Goal: Task Accomplishment & Management: Manage account settings

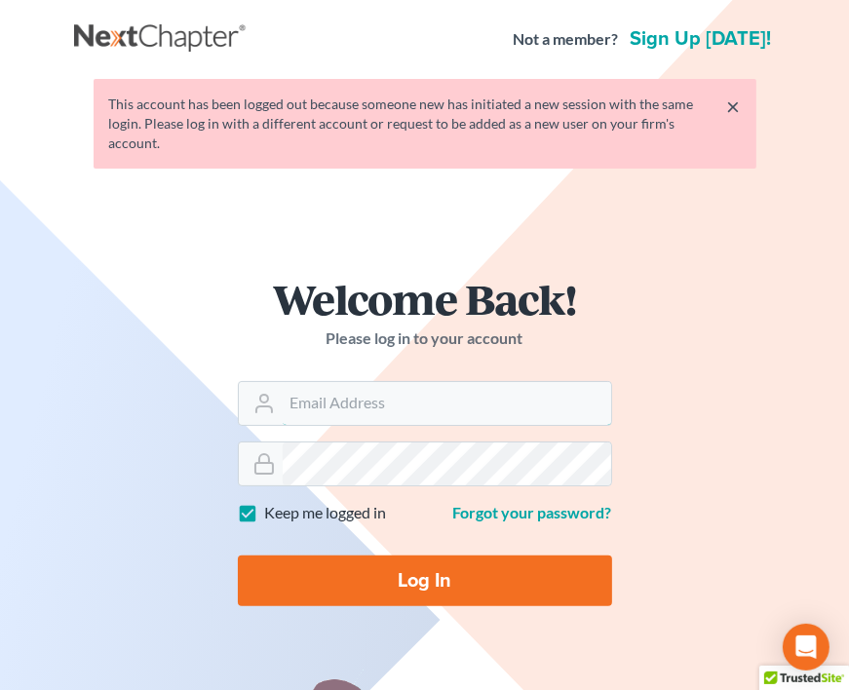
type input "[EMAIL_ADDRESS][DOMAIN_NAME]"
click at [542, 572] on input "Log In" at bounding box center [425, 581] width 374 height 51
type input "Thinking..."
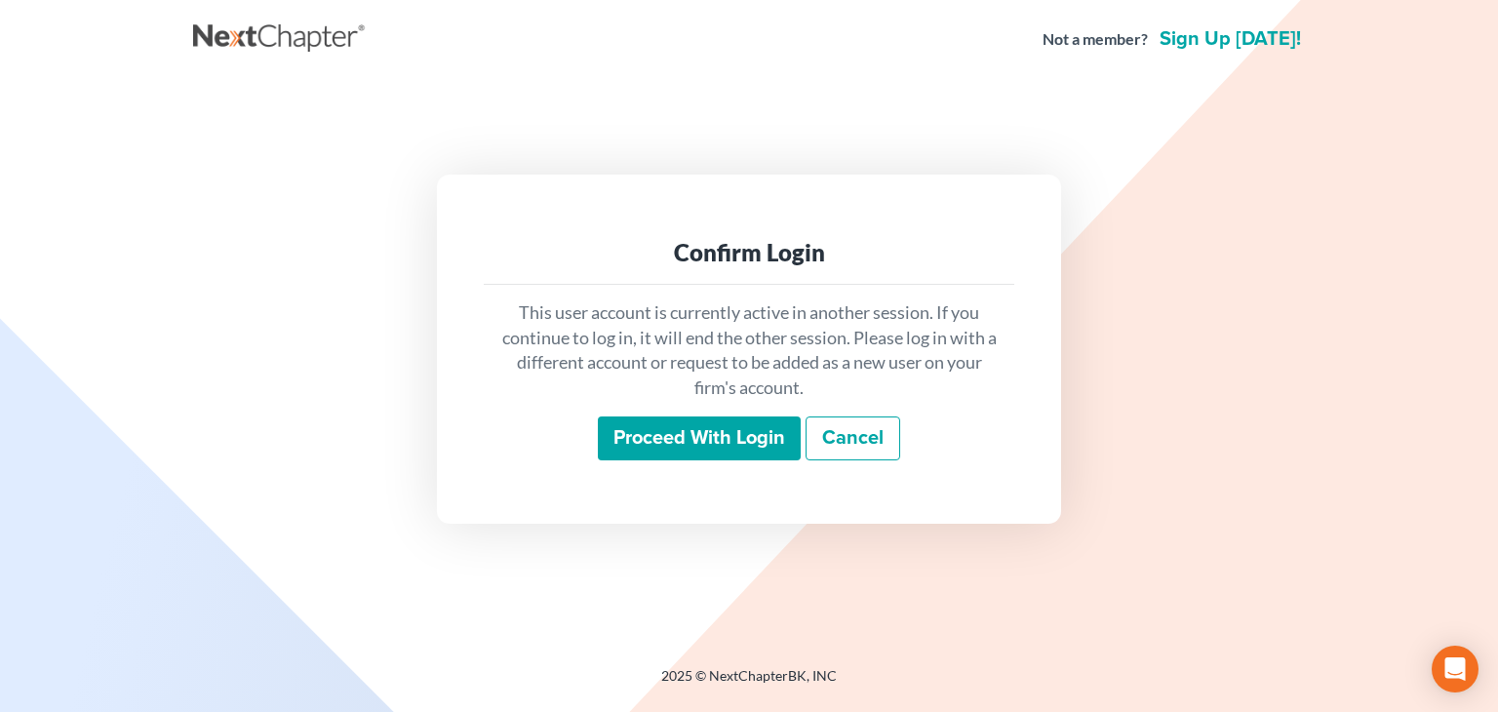
click at [707, 453] on input "Proceed with login" at bounding box center [699, 438] width 203 height 45
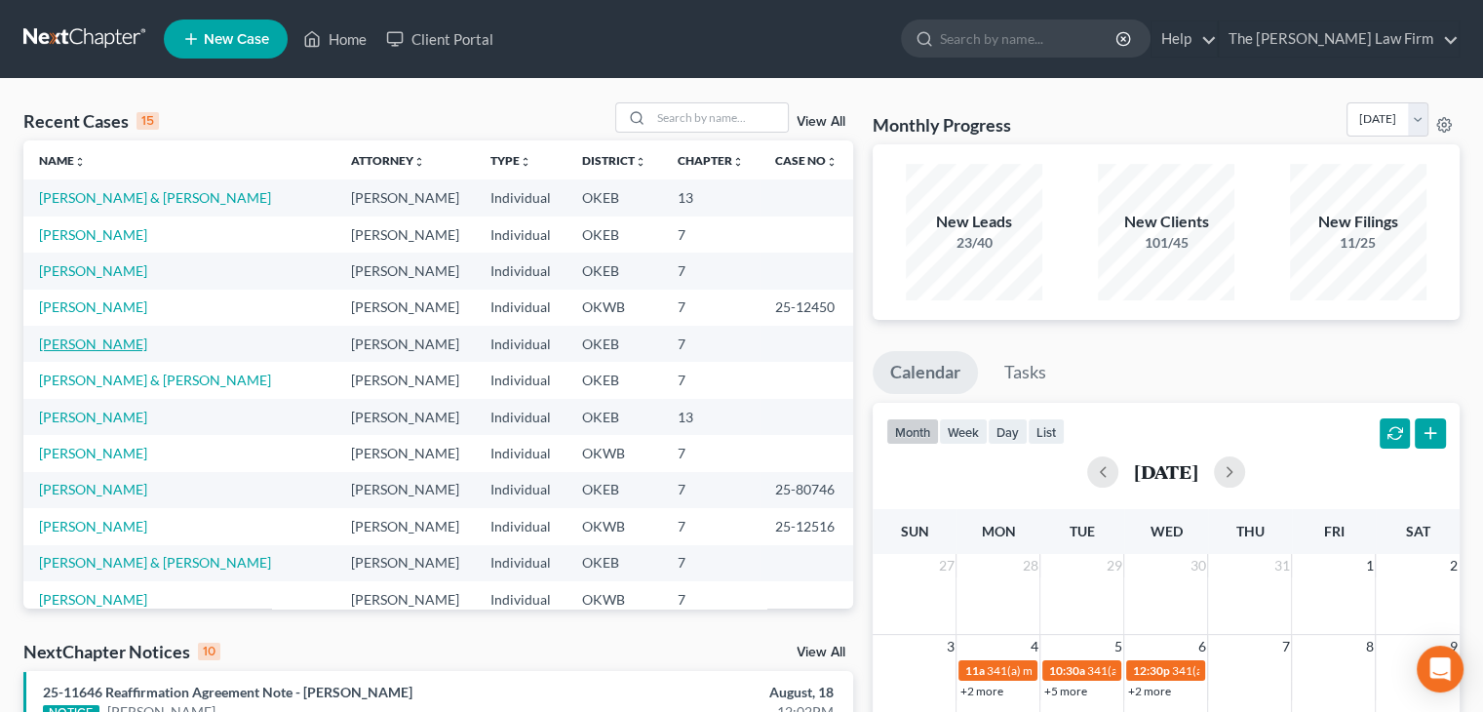
scroll to position [134, 0]
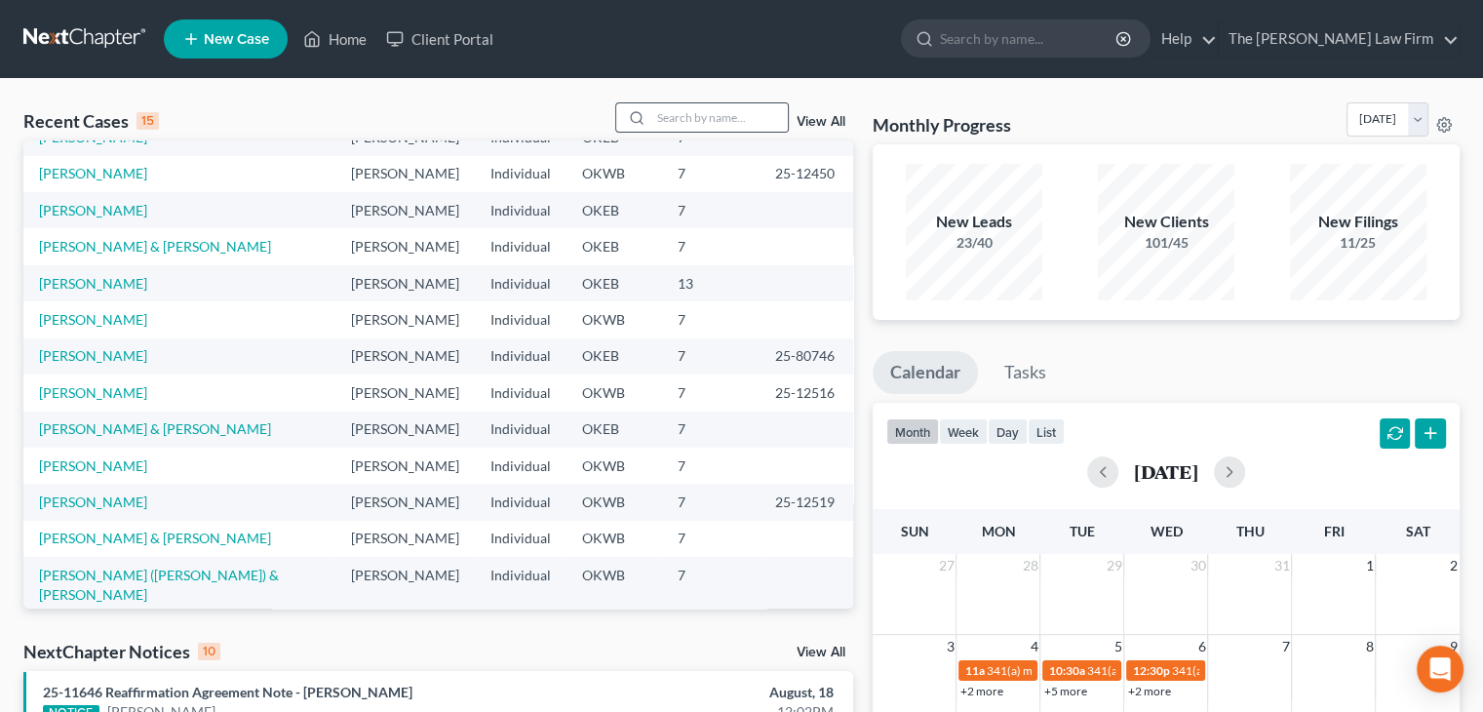
click at [644, 114] on div at bounding box center [633, 117] width 35 height 28
click at [673, 132] on div at bounding box center [702, 117] width 174 height 30
click at [690, 116] on input "search" at bounding box center [719, 117] width 136 height 28
type input "williams"
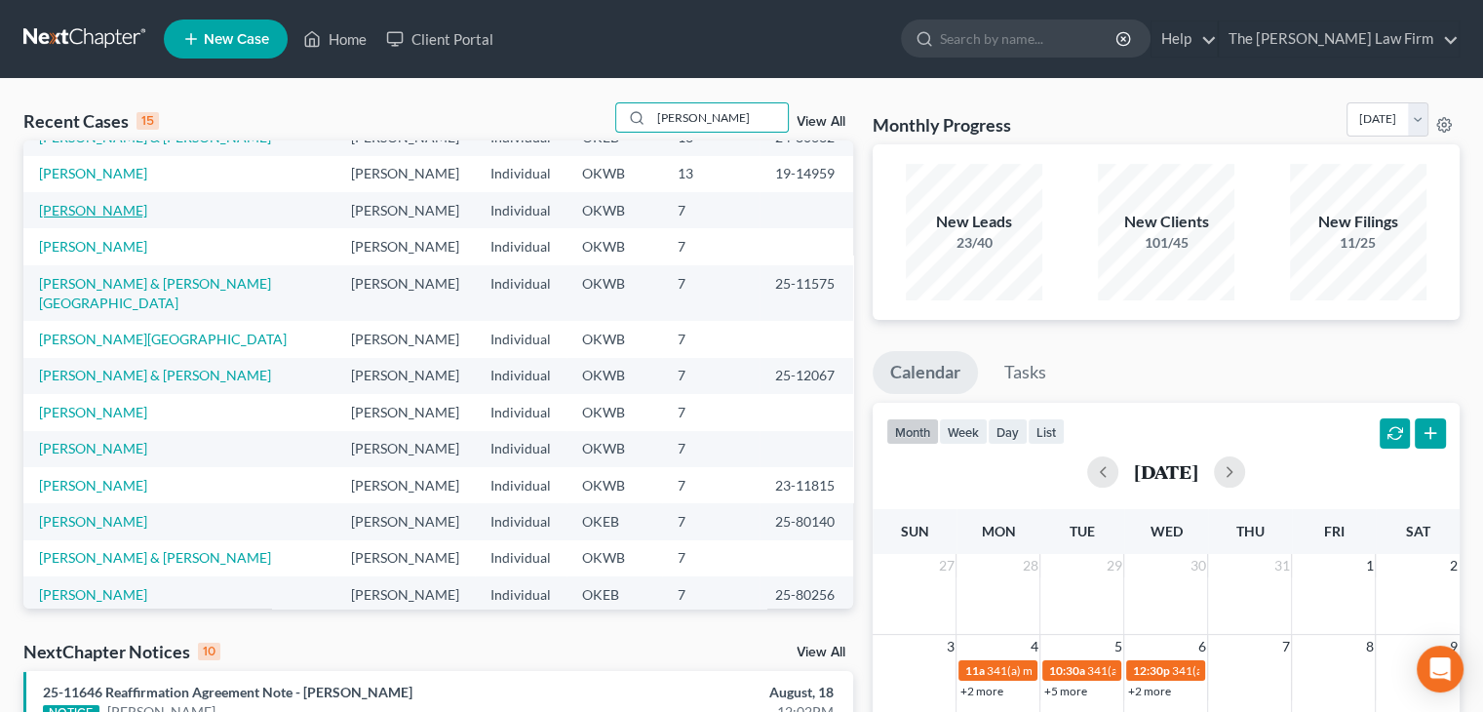
click at [104, 212] on link "Williams, Kevin" at bounding box center [93, 210] width 108 height 17
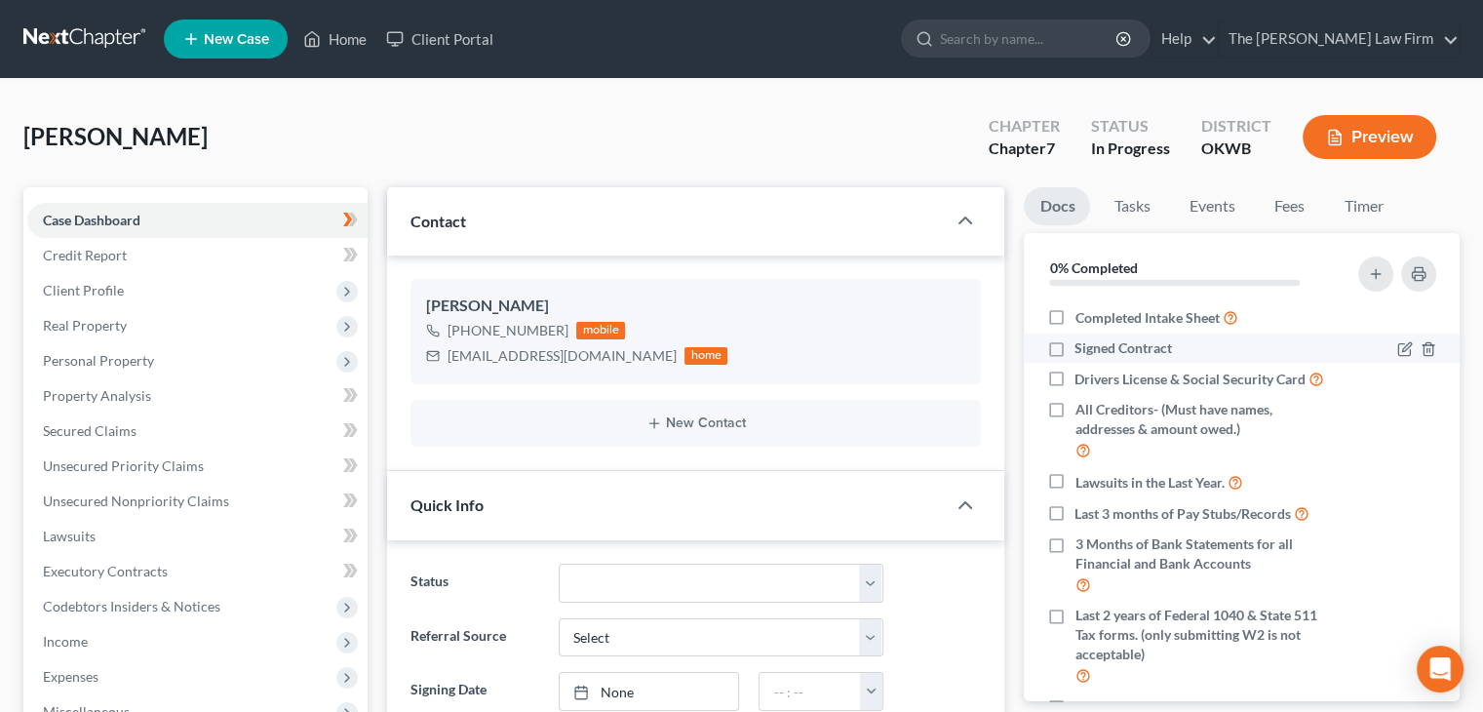
scroll to position [94, 0]
click at [1074, 317] on label "Completed Intake Sheet" at bounding box center [1155, 317] width 163 height 22
click at [1082, 317] on input "Completed Intake Sheet" at bounding box center [1088, 312] width 13 height 13
click at [1074, 312] on label "Completed Intake Sheet" at bounding box center [1155, 317] width 163 height 22
click at [1082, 312] on input "Completed Intake Sheet" at bounding box center [1088, 312] width 13 height 13
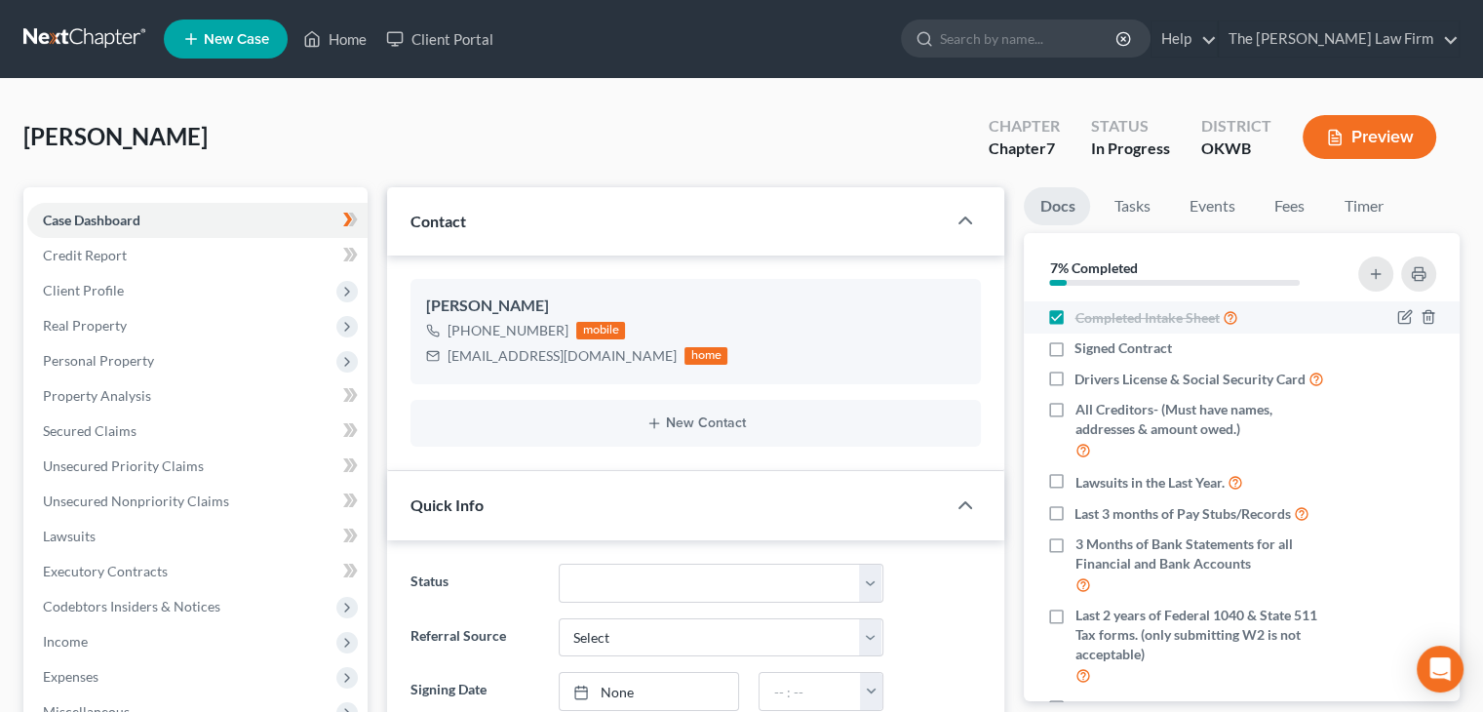
checkbox input "false"
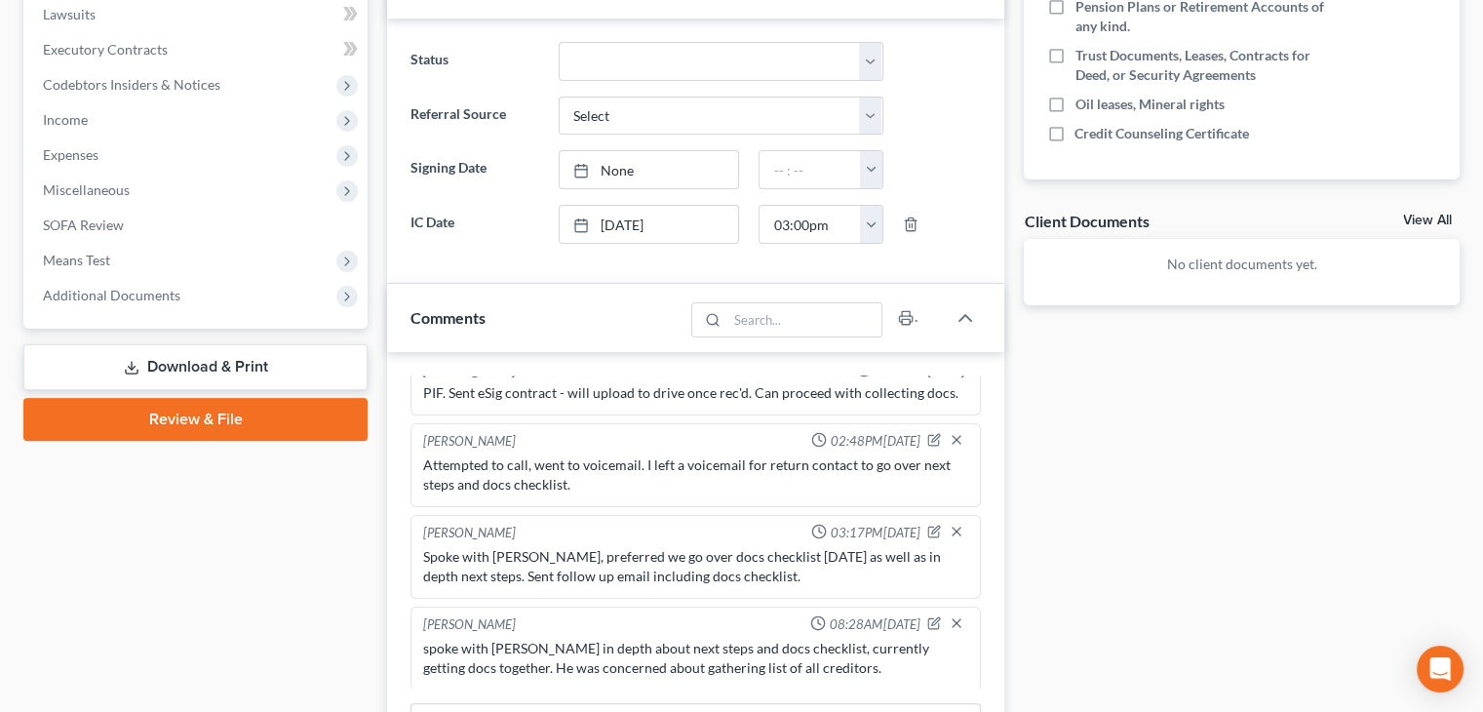
scroll to position [0, 0]
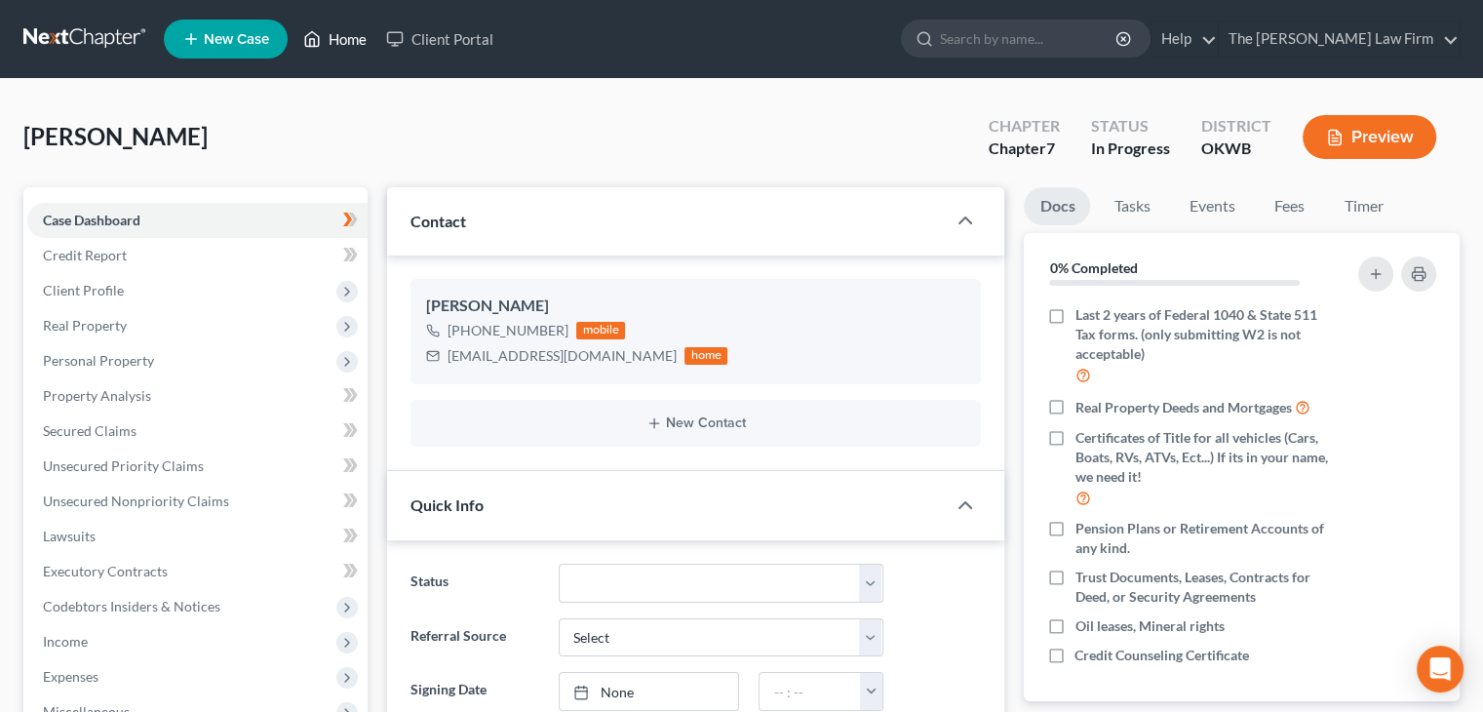
click at [343, 45] on link "Home" at bounding box center [334, 38] width 83 height 35
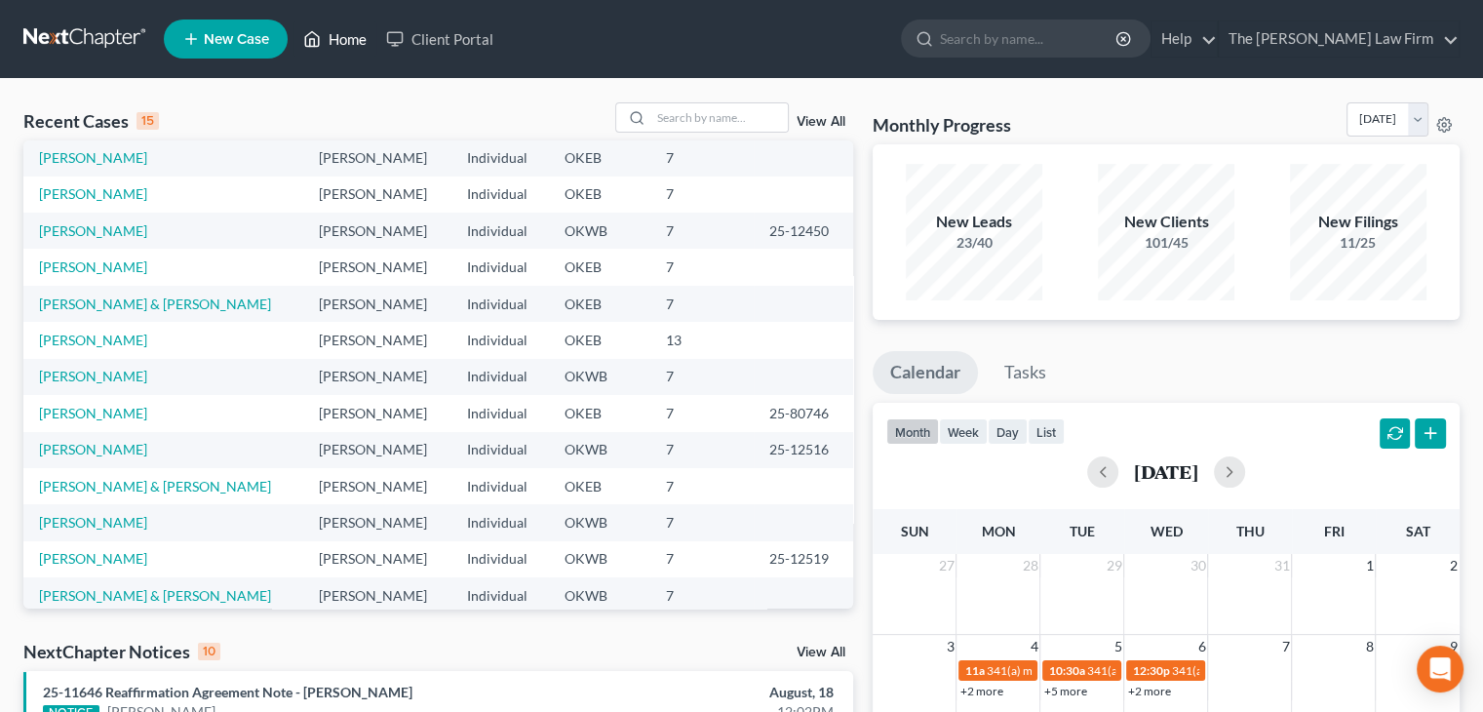
scroll to position [121, 0]
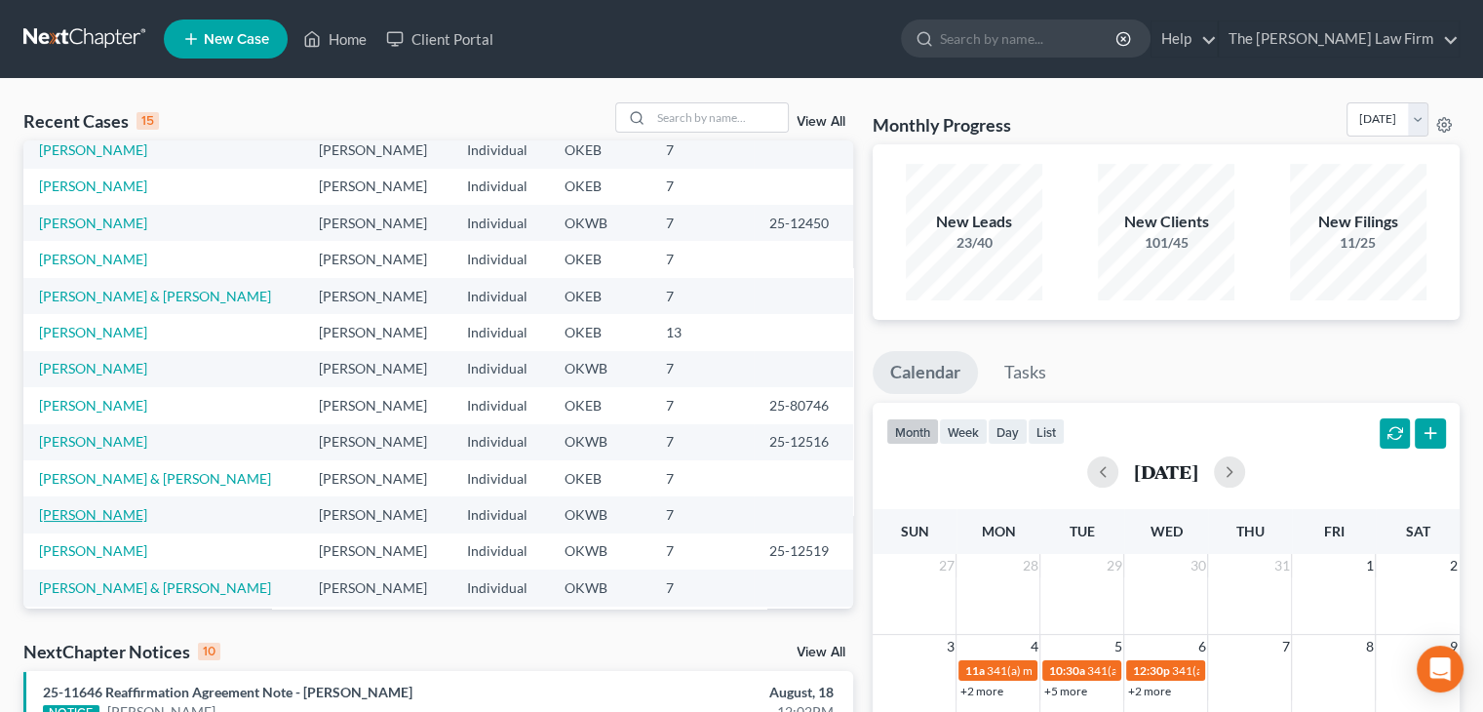
click at [56, 507] on link "Schotts, Erin" at bounding box center [93, 514] width 108 height 17
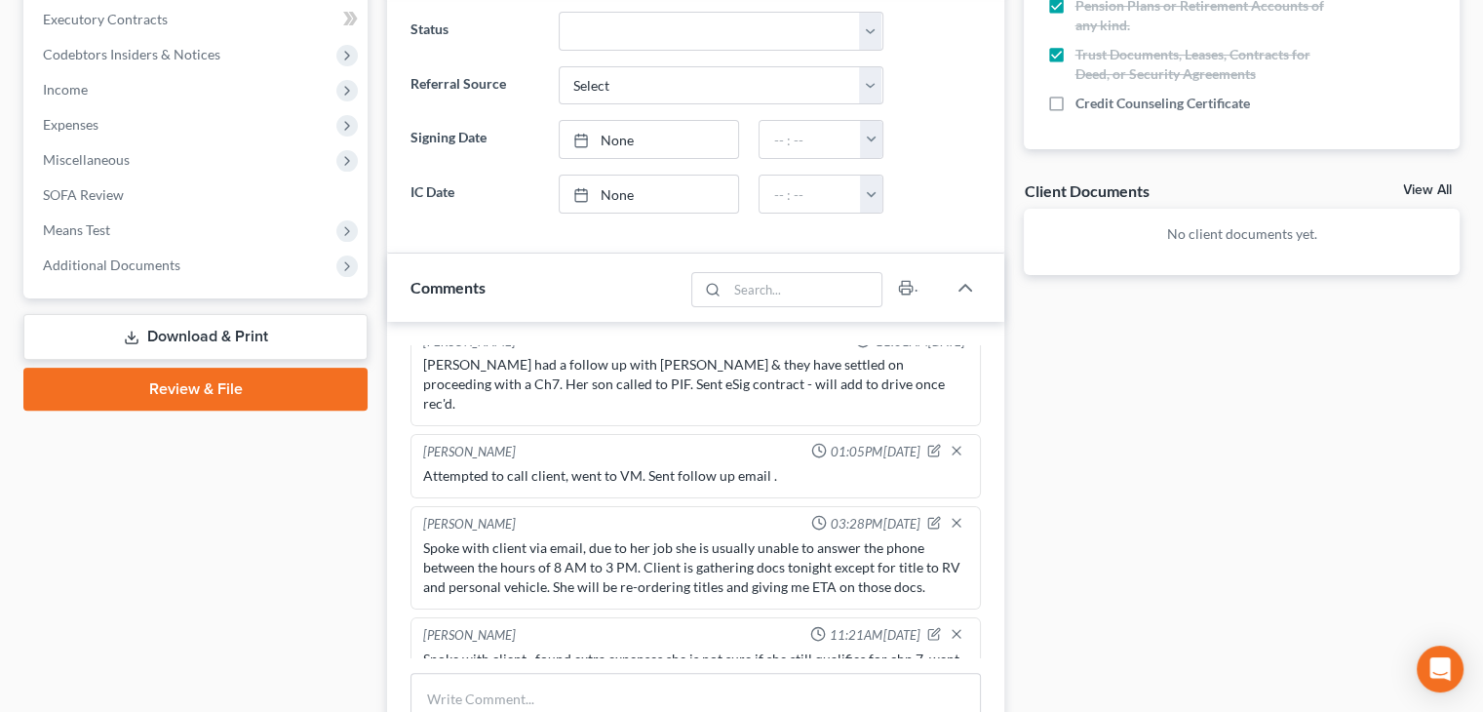
scroll to position [558, 0]
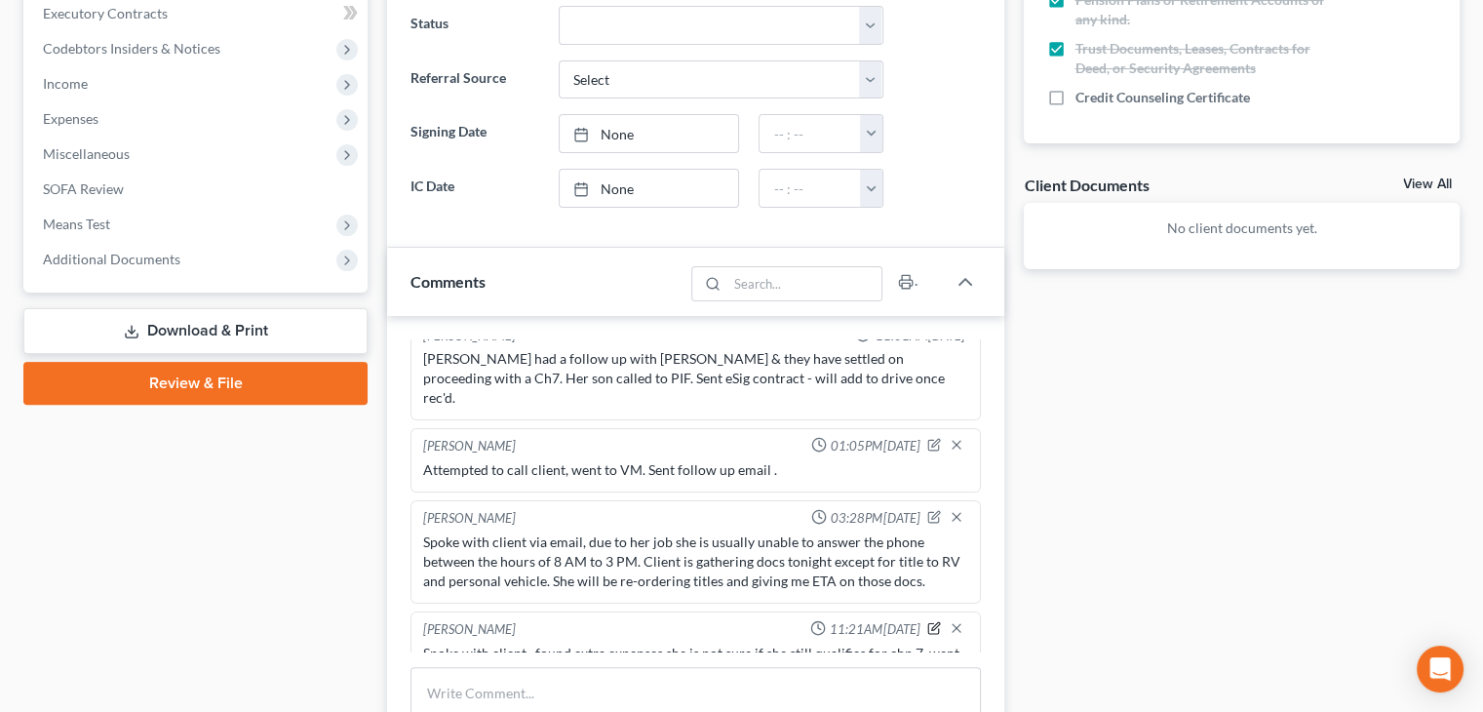
click at [927, 621] on icon "button" at bounding box center [934, 628] width 14 height 14
click at [683, 643] on textarea "Spoke with client , found extra expenses she is not sure if she still qualifies…" at bounding box center [695, 679] width 545 height 72
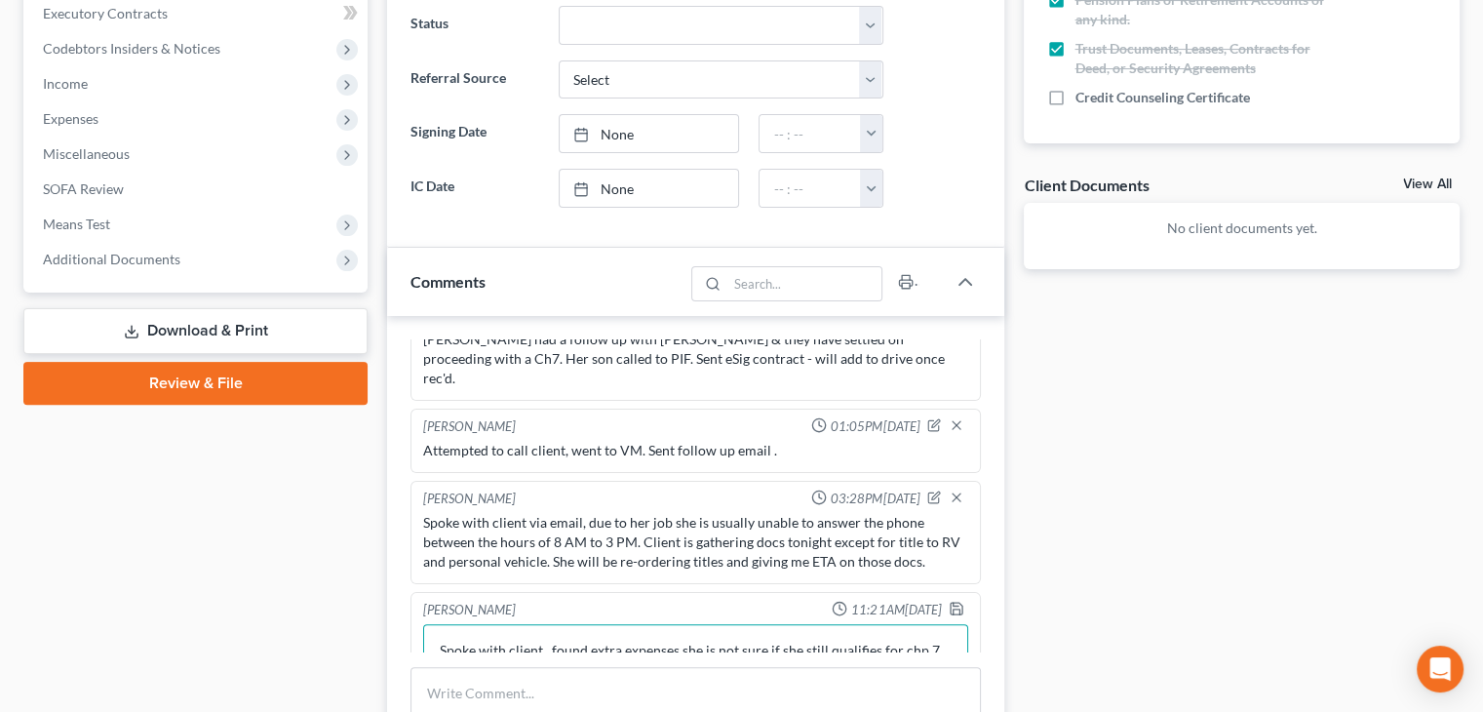
scroll to position [0, 0]
type textarea "Spoke with client , found extra expenses she is not sure if she still qualifies…"
click at [949, 601] on icon "button" at bounding box center [957, 609] width 16 height 16
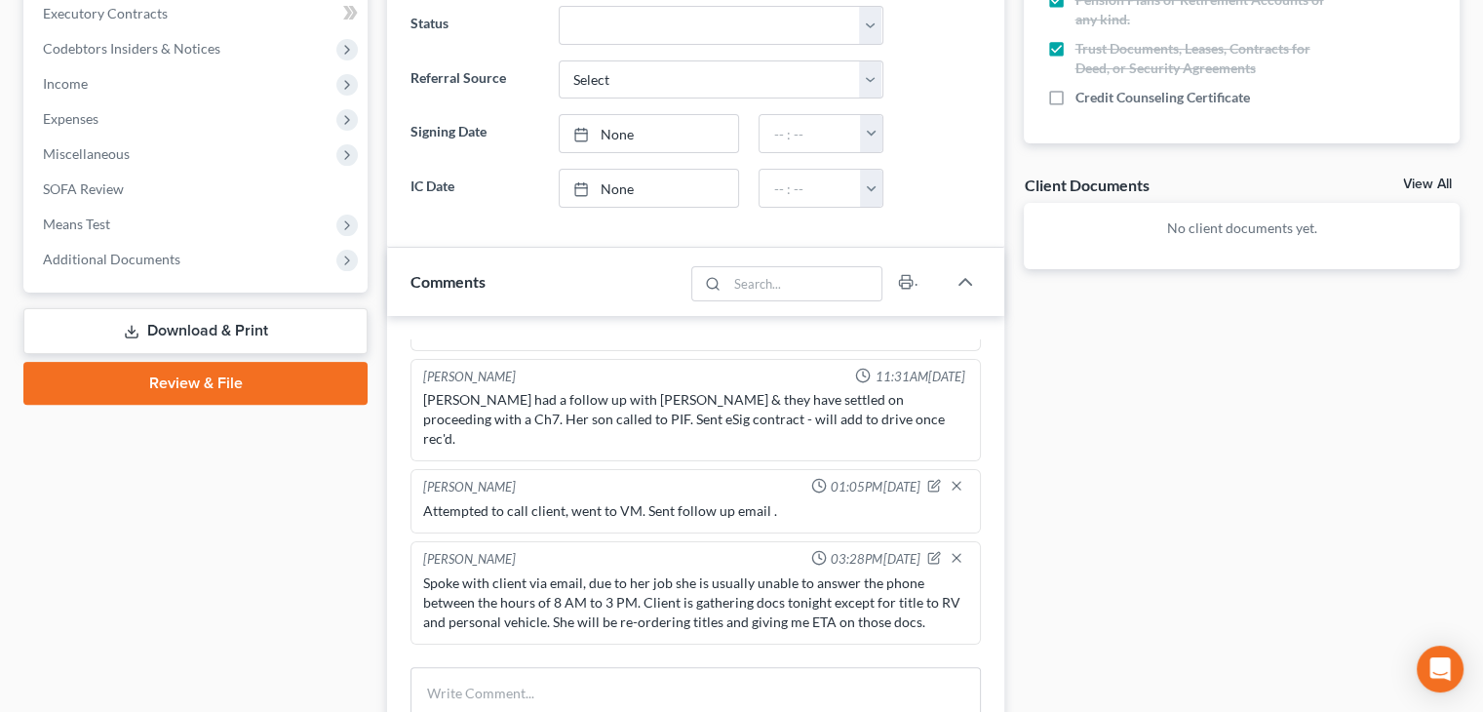
scroll to position [653, 0]
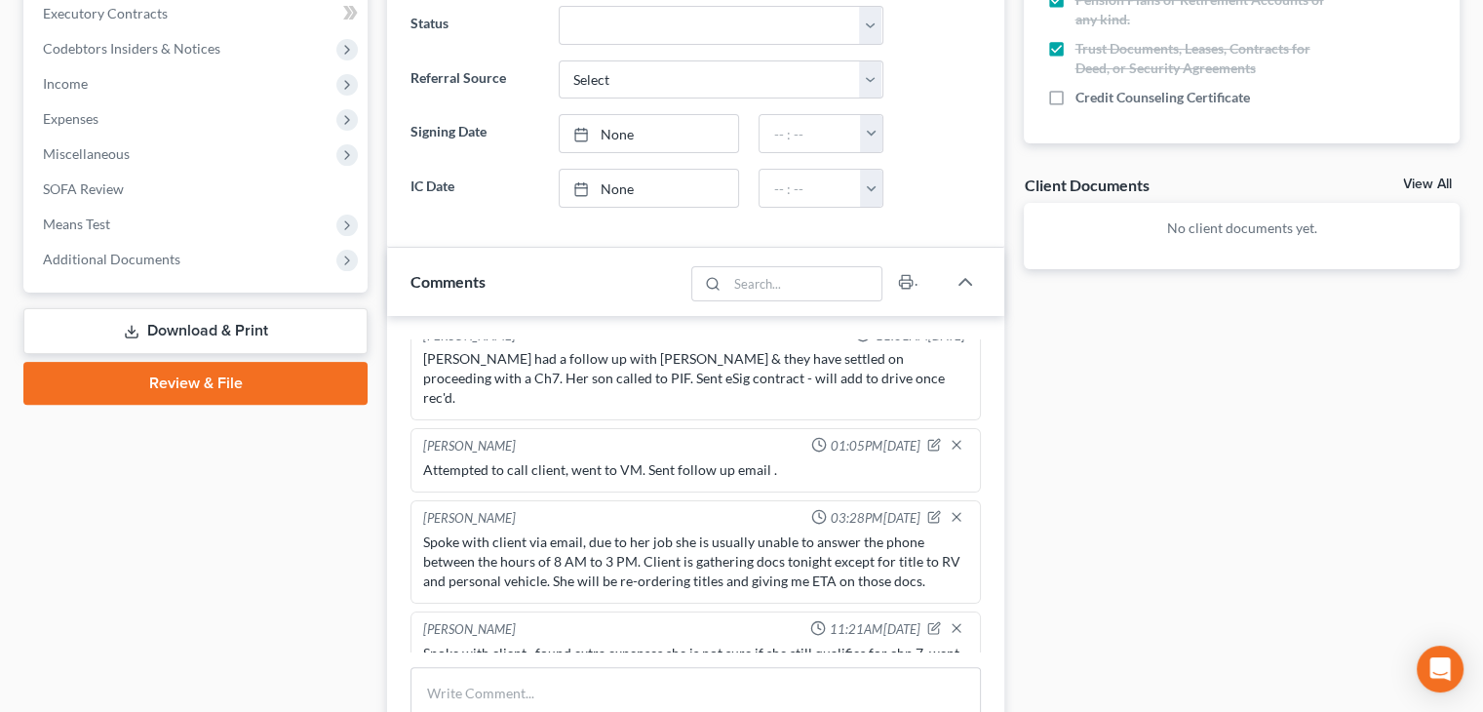
click at [1108, 449] on div "Docs Tasks Events Fees Timer 83% Completed Nothing here yet! Completed Intake S…" at bounding box center [1241, 398] width 455 height 1537
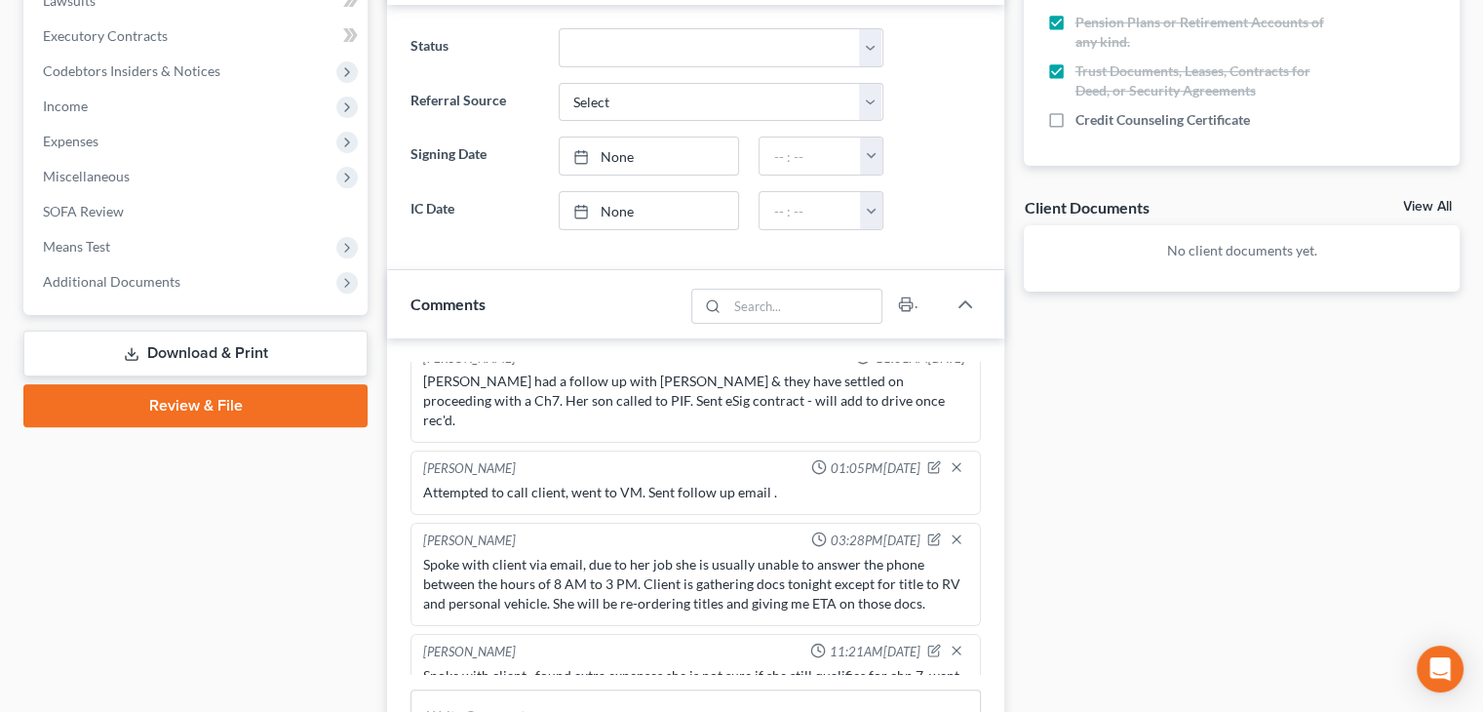
scroll to position [585, 0]
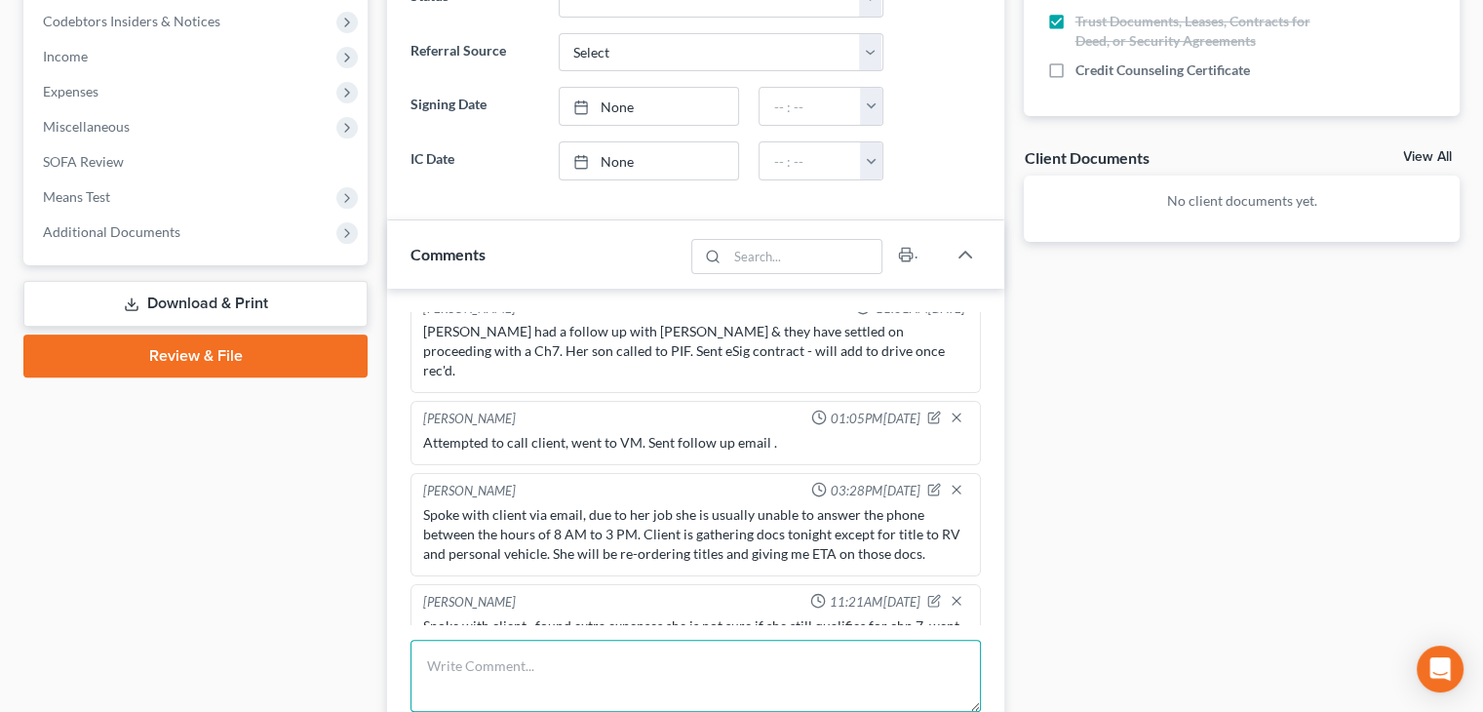
click at [539, 665] on textarea at bounding box center [695, 676] width 570 height 72
click at [738, 664] on textarea "approved to send class info without title and sending class info" at bounding box center [695, 676] width 570 height 72
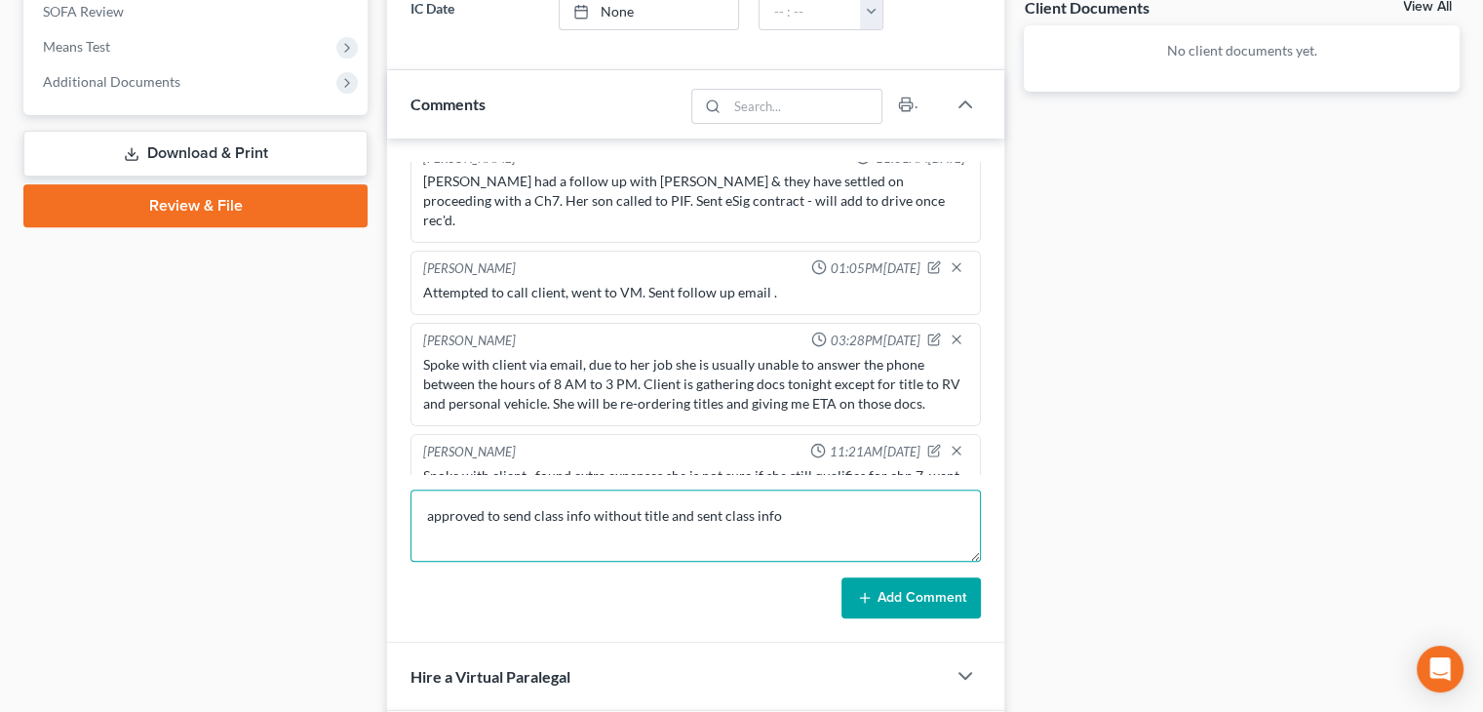
scroll to position [780, 0]
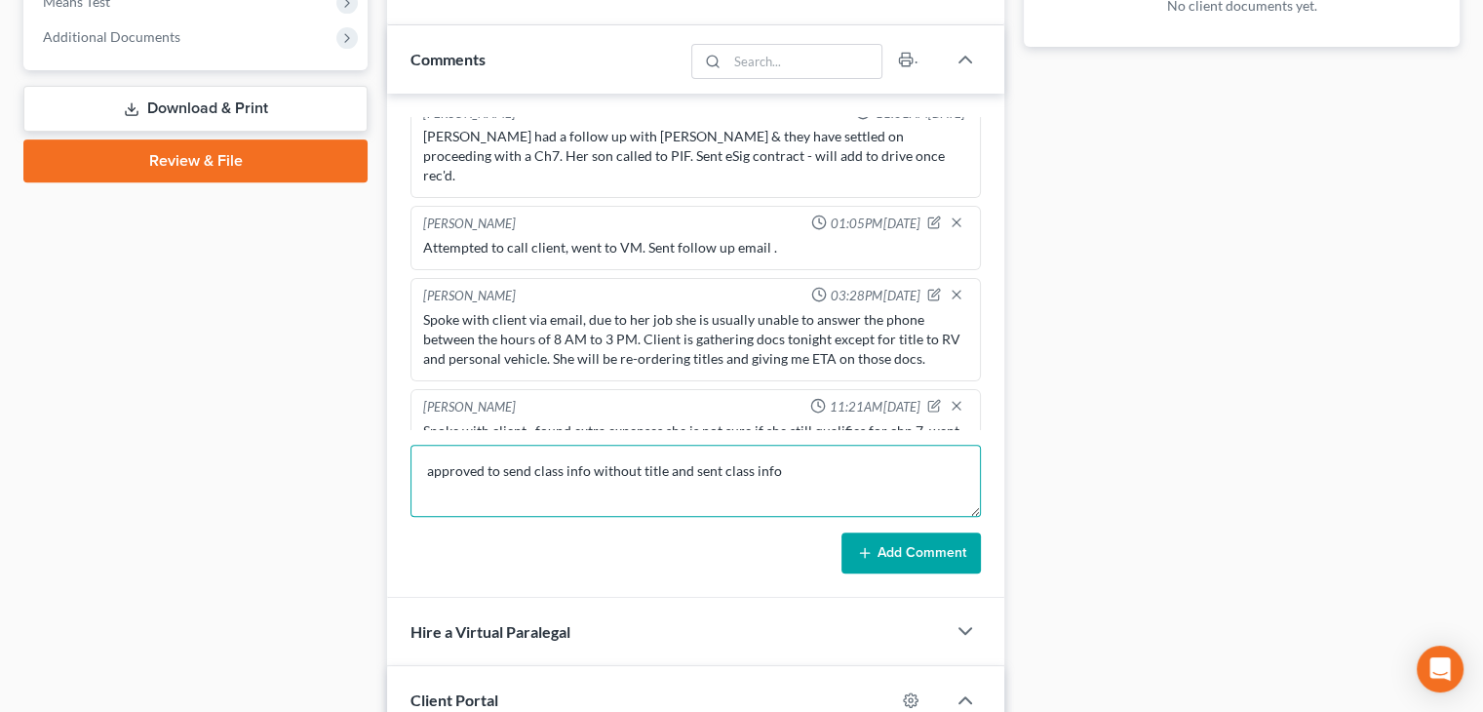
type textarea "approved to send class info without title and sent class info"
click at [877, 547] on button "Add Comment" at bounding box center [910, 552] width 139 height 41
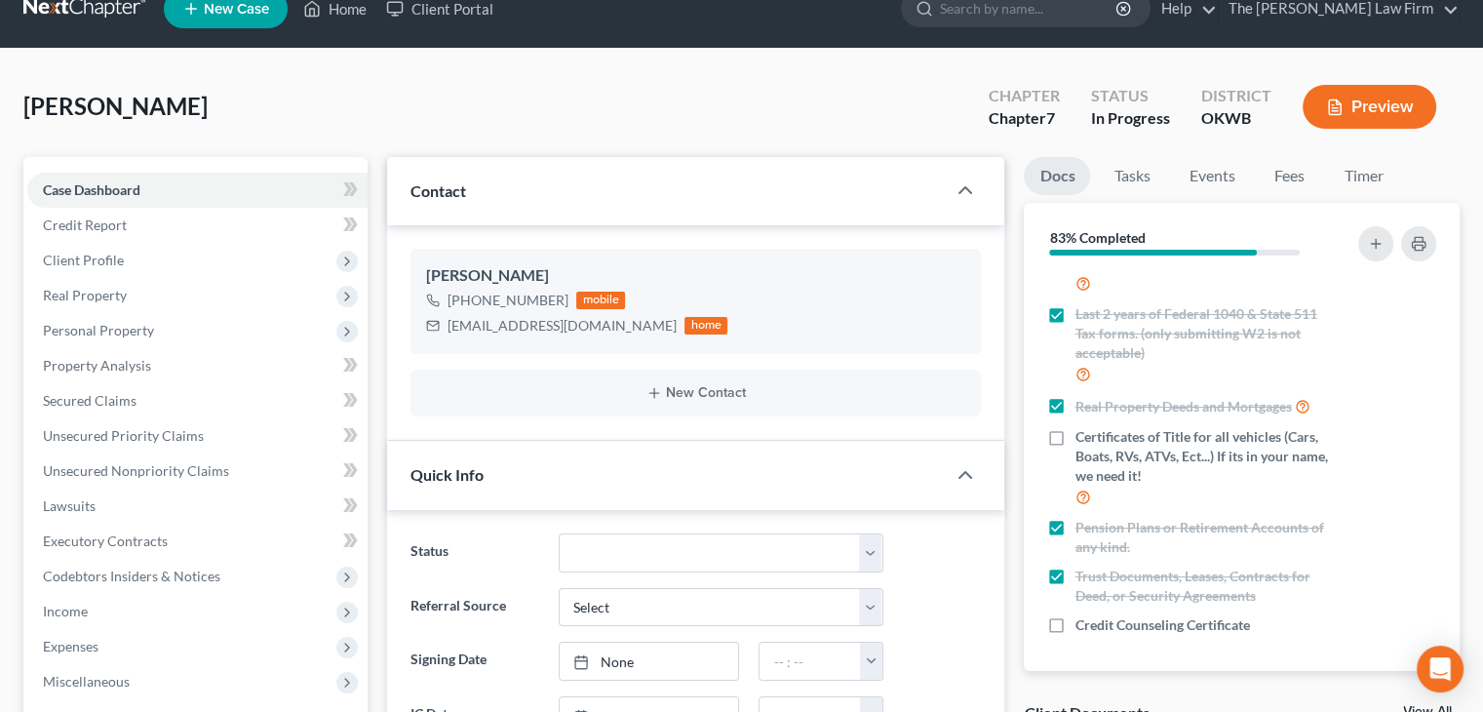
scroll to position [0, 0]
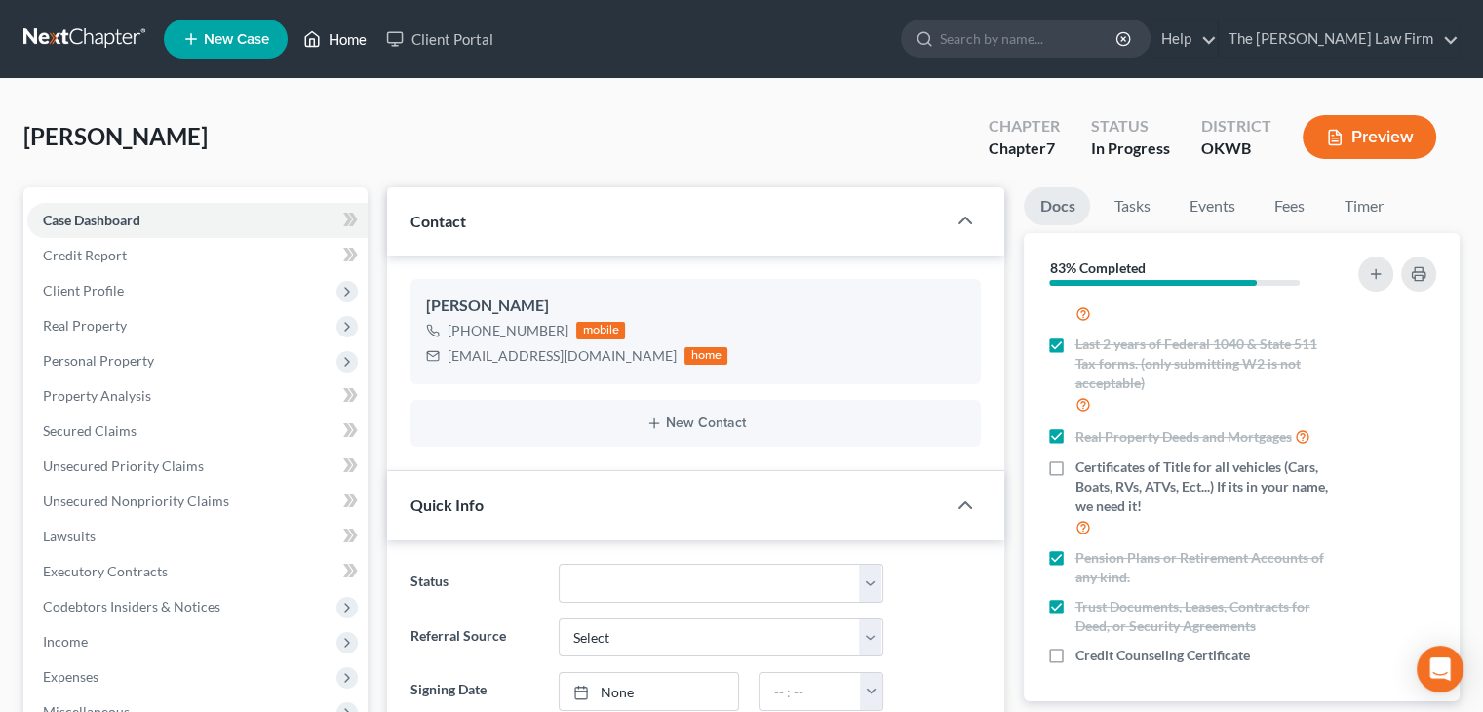
click at [356, 38] on link "Home" at bounding box center [334, 38] width 83 height 35
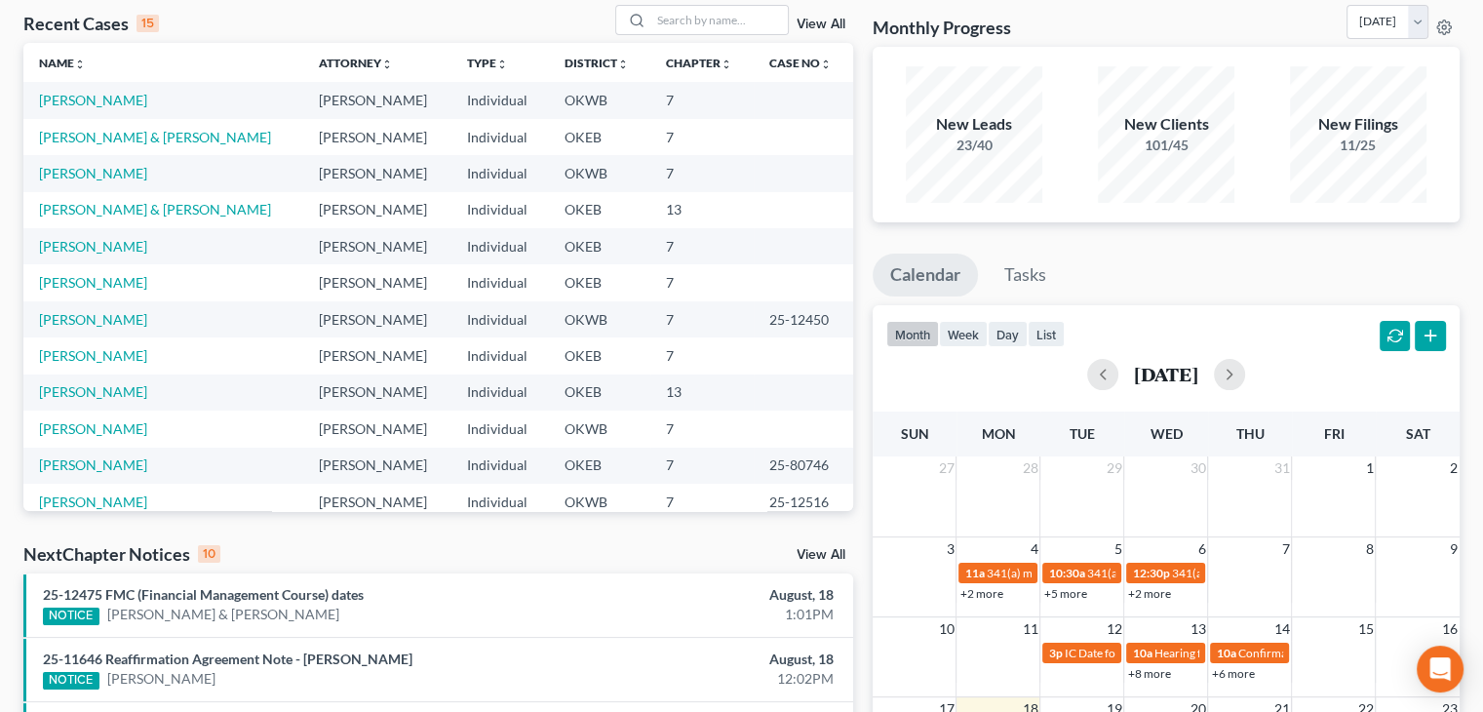
scroll to position [97, 0]
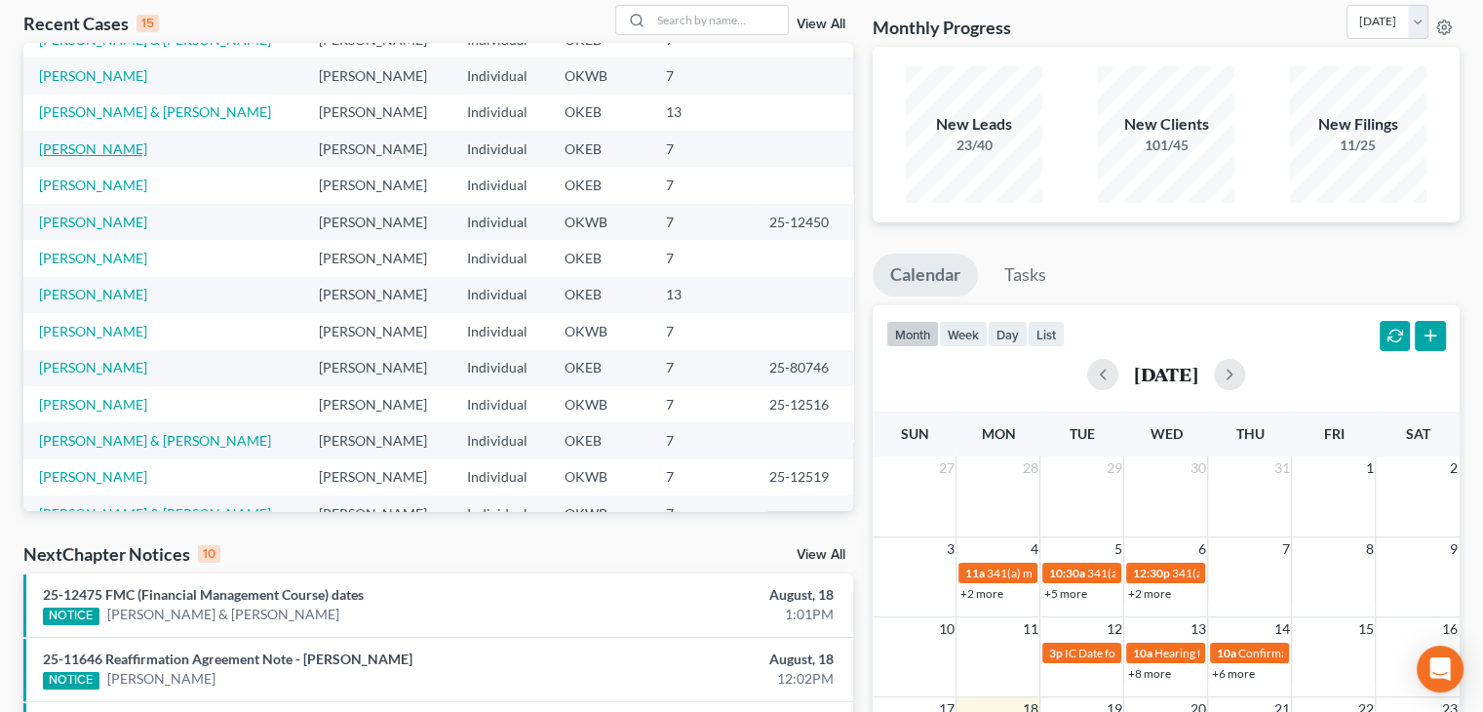
click at [86, 148] on link "Nail, Deborah" at bounding box center [93, 148] width 108 height 17
select select "4"
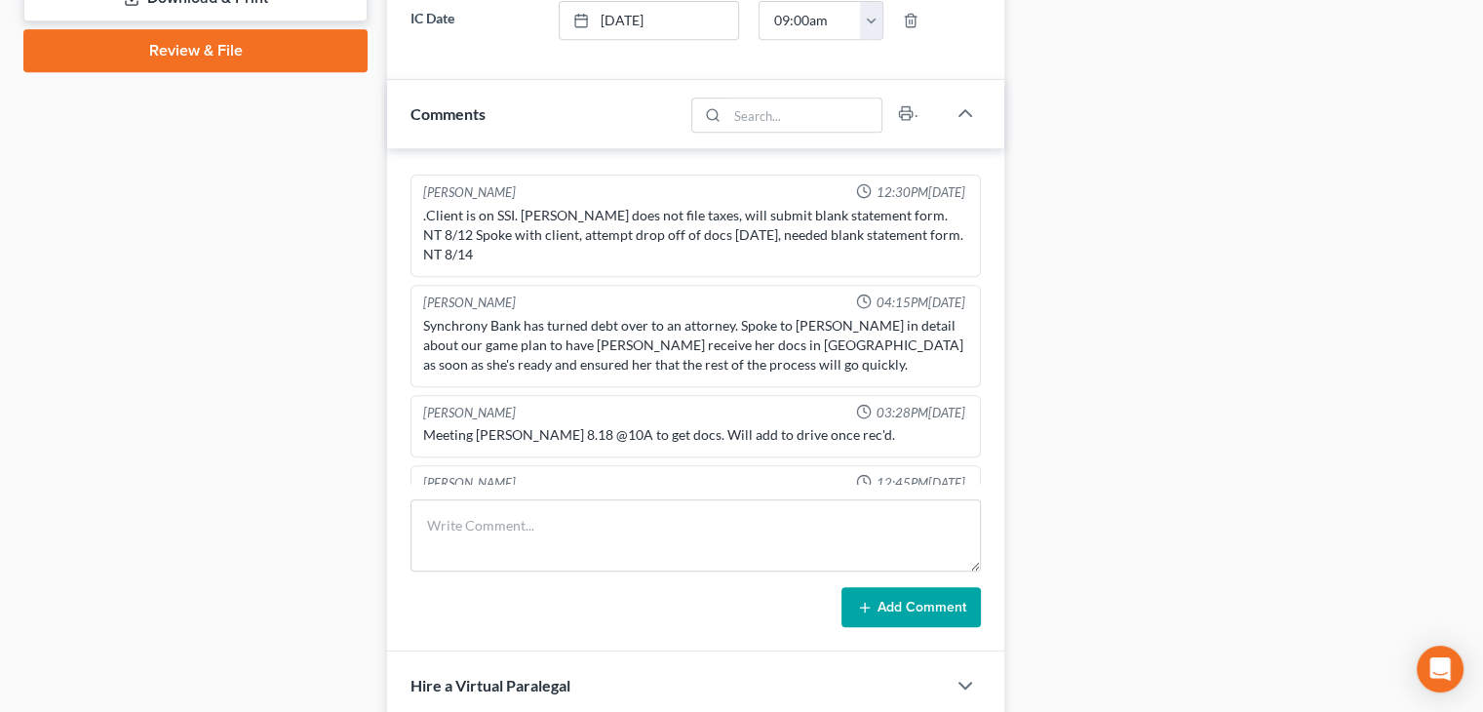
scroll to position [975, 0]
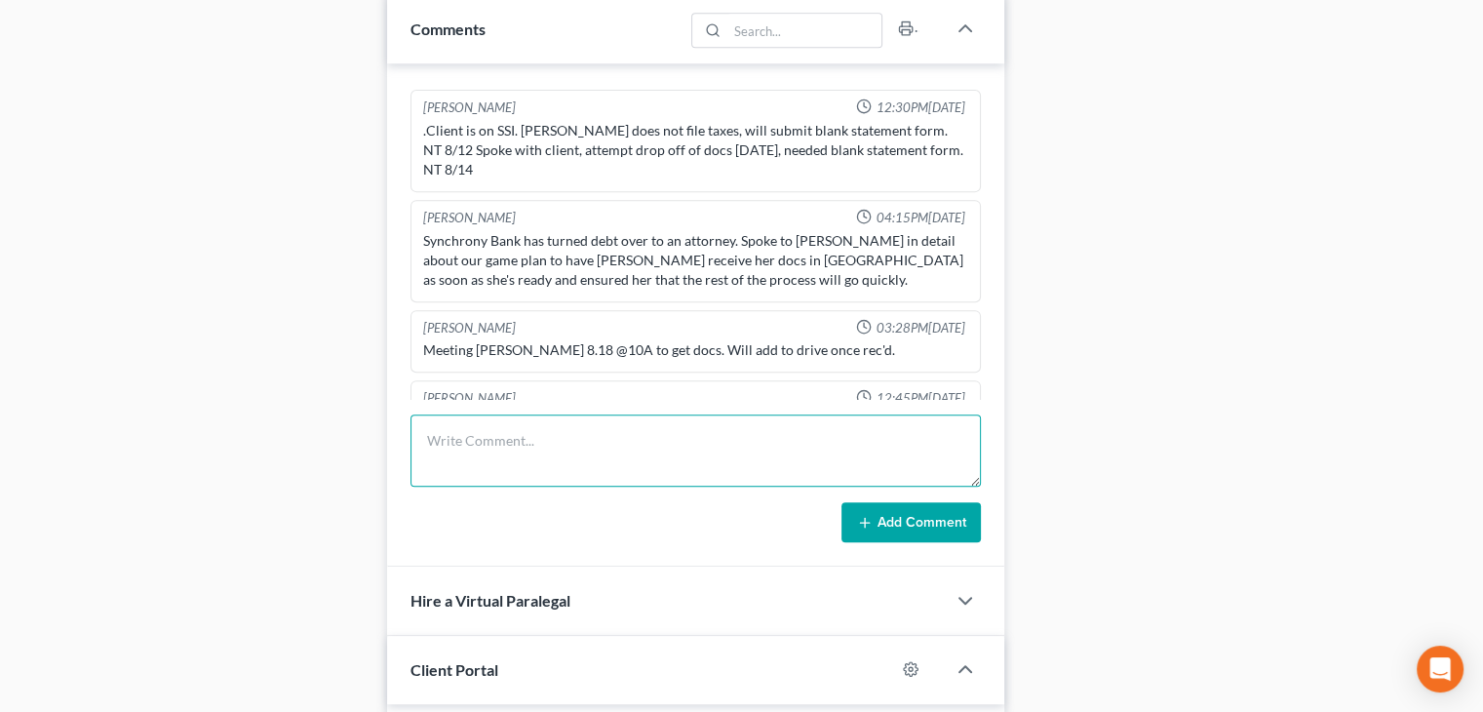
click at [556, 448] on textarea at bounding box center [695, 450] width 570 height 72
type textarea "S"
type textarea "Attempted to call, left VM. Sent follow up email."
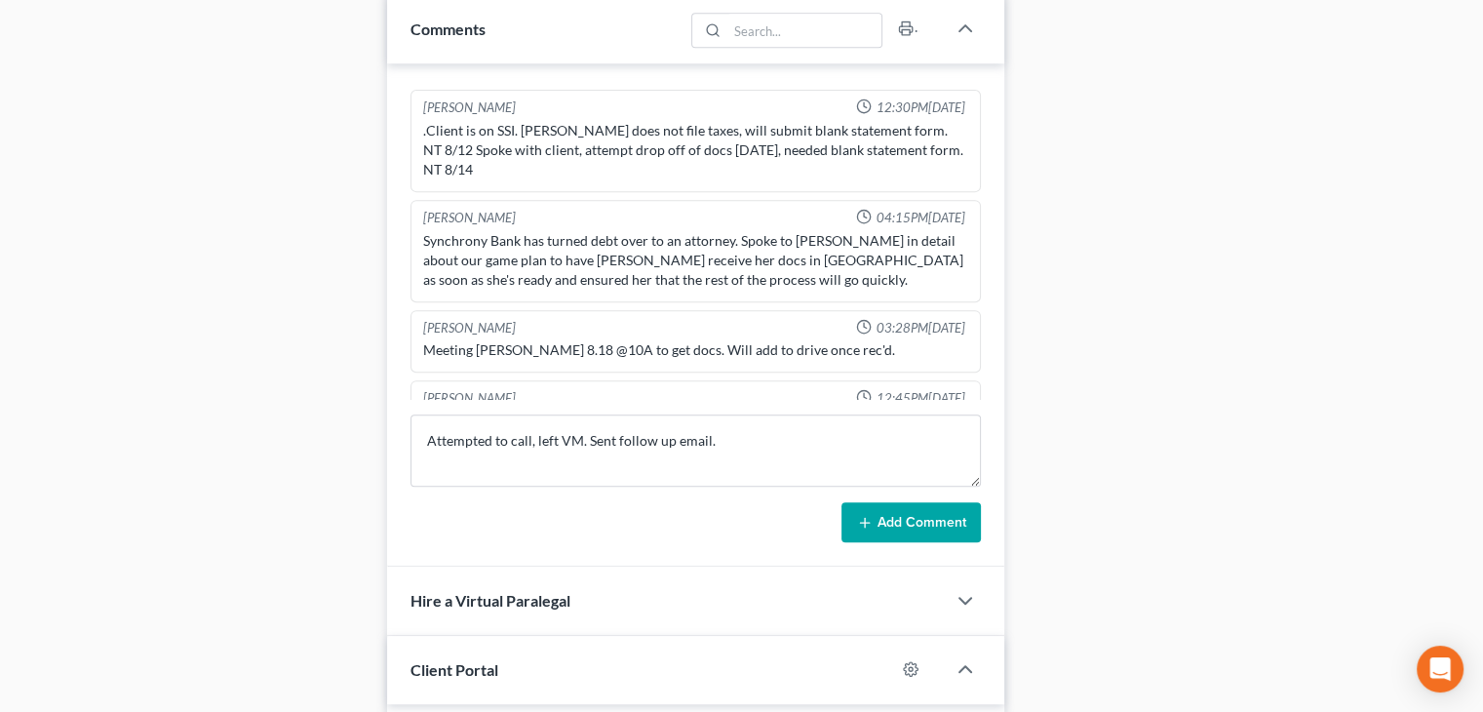
click at [917, 516] on button "Add Comment" at bounding box center [910, 522] width 139 height 41
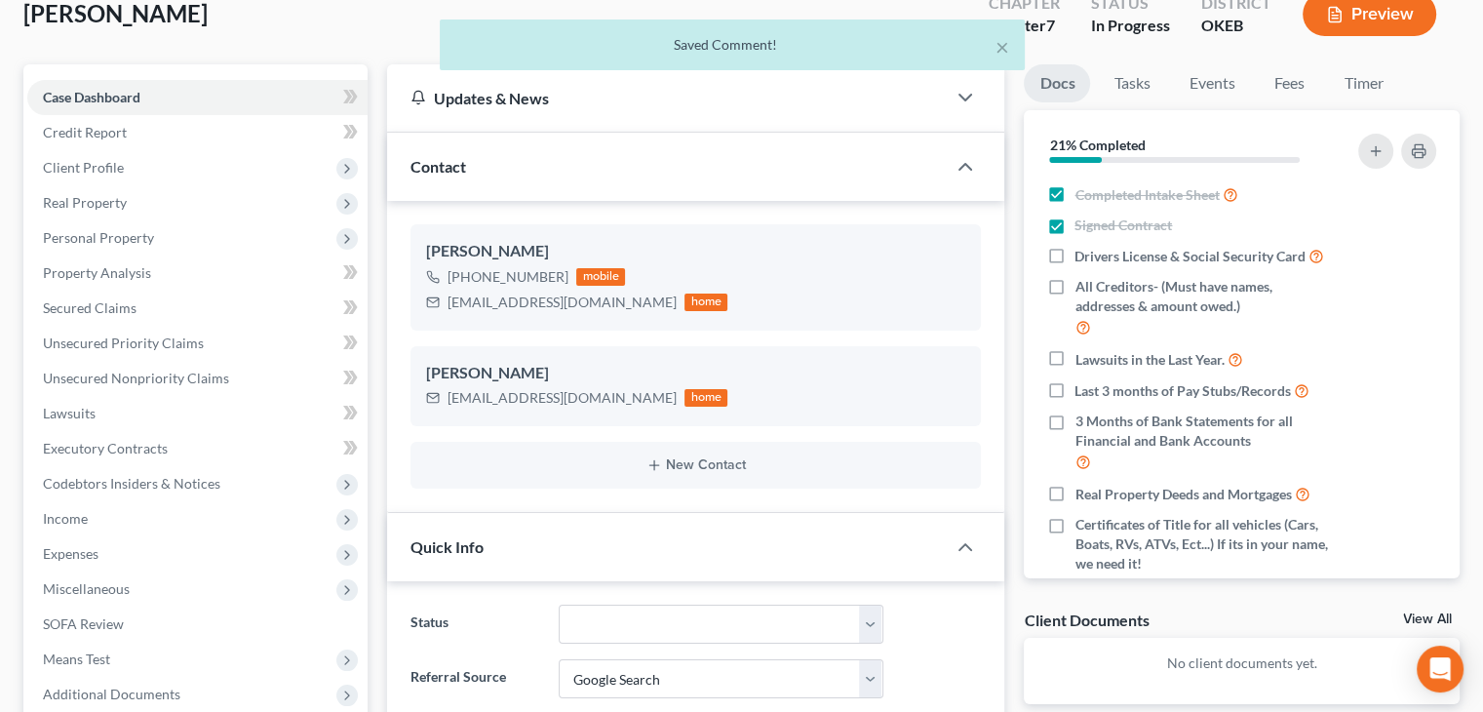
scroll to position [0, 0]
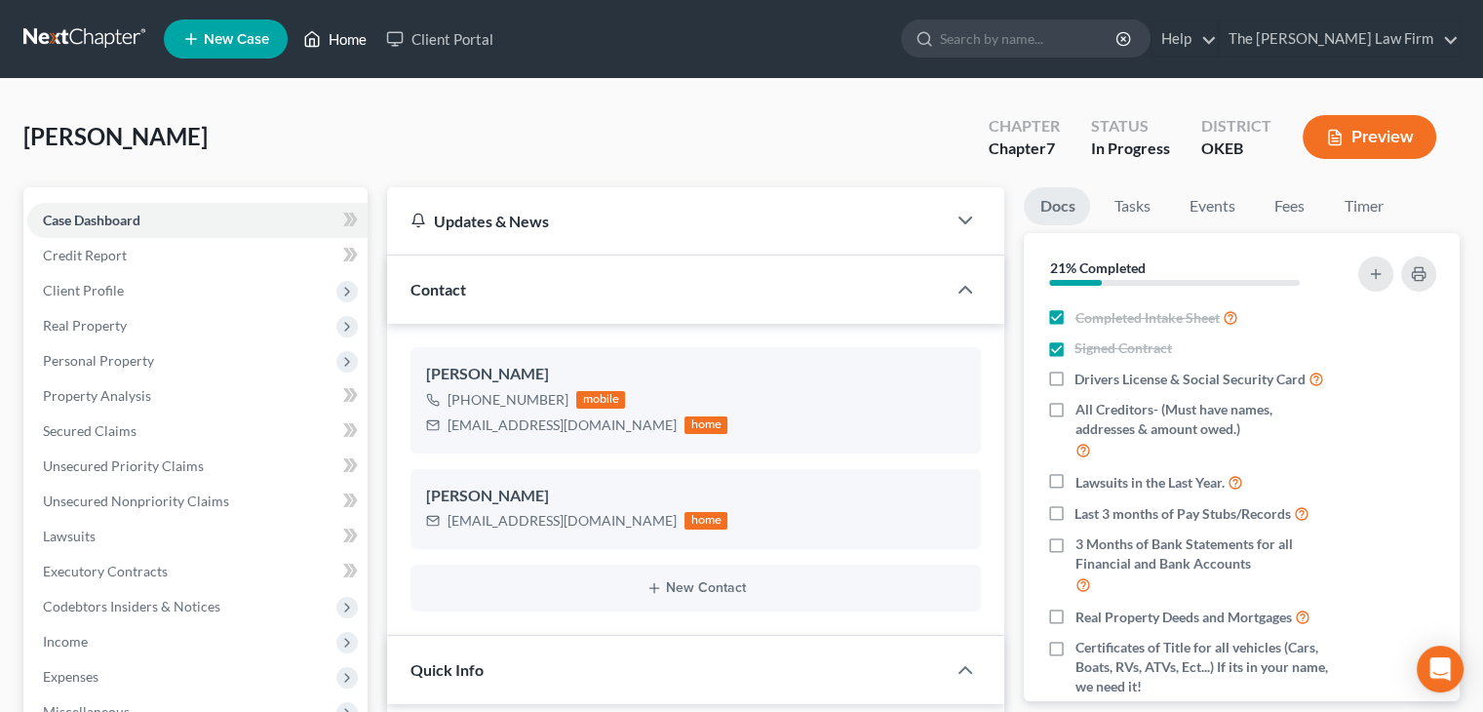
click at [328, 40] on link "Home" at bounding box center [334, 38] width 83 height 35
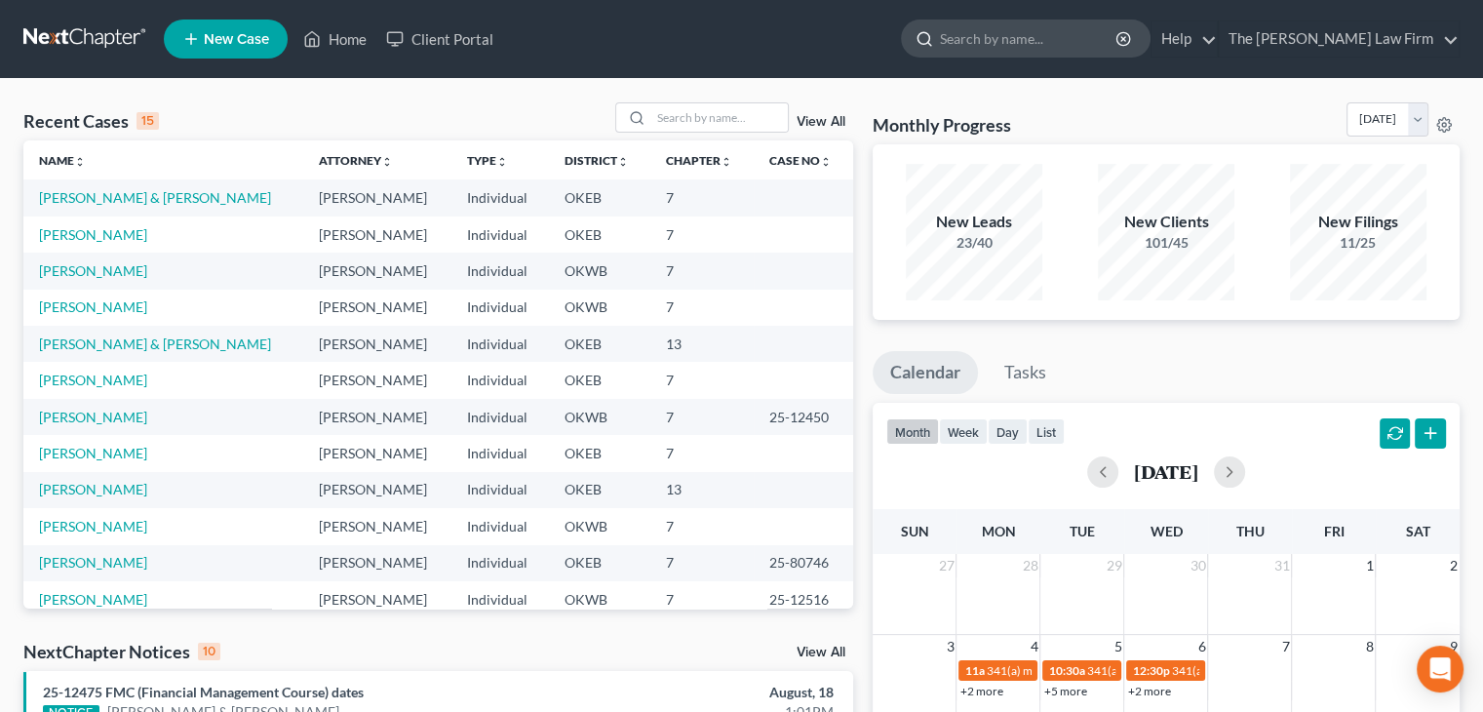
click at [1082, 45] on input "search" at bounding box center [1029, 38] width 178 height 36
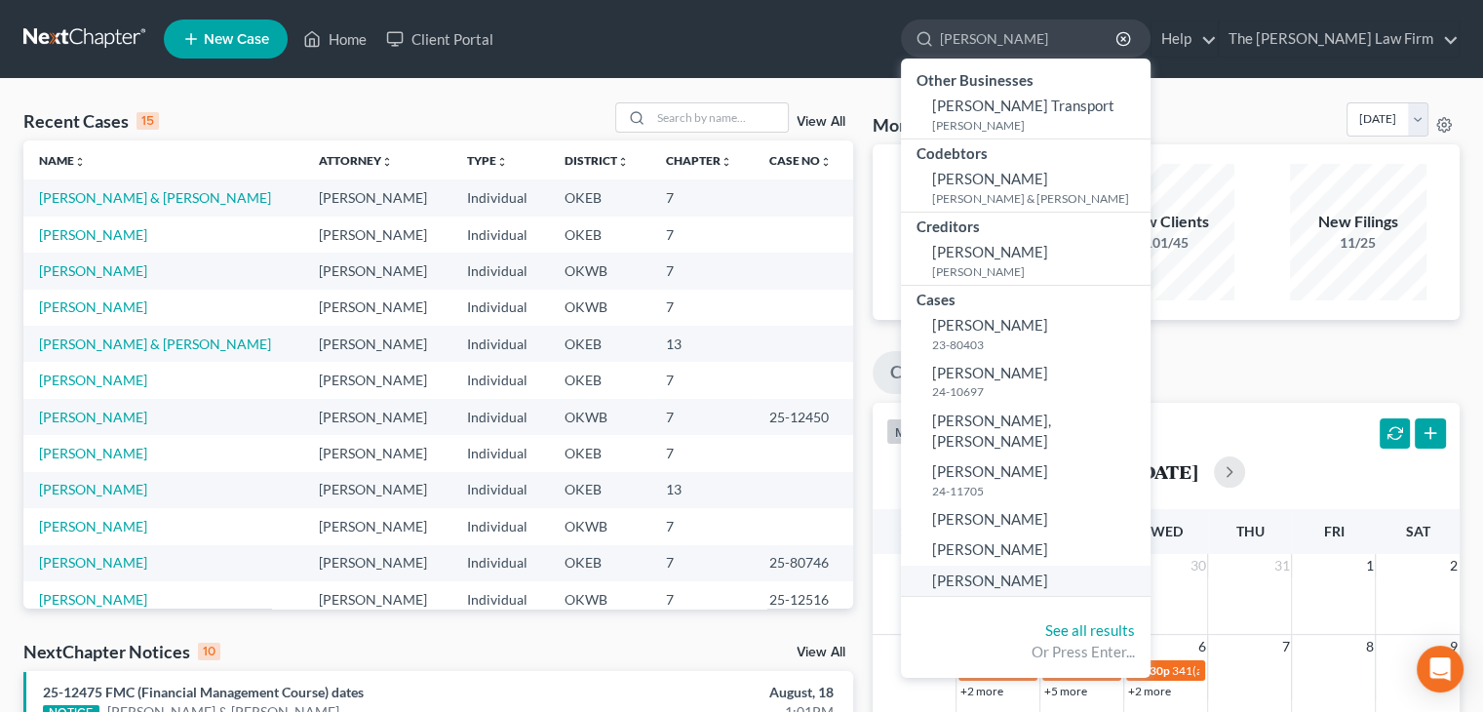
type input "johnson"
click at [1048, 571] on span "Johnson, Couri" at bounding box center [990, 580] width 116 height 18
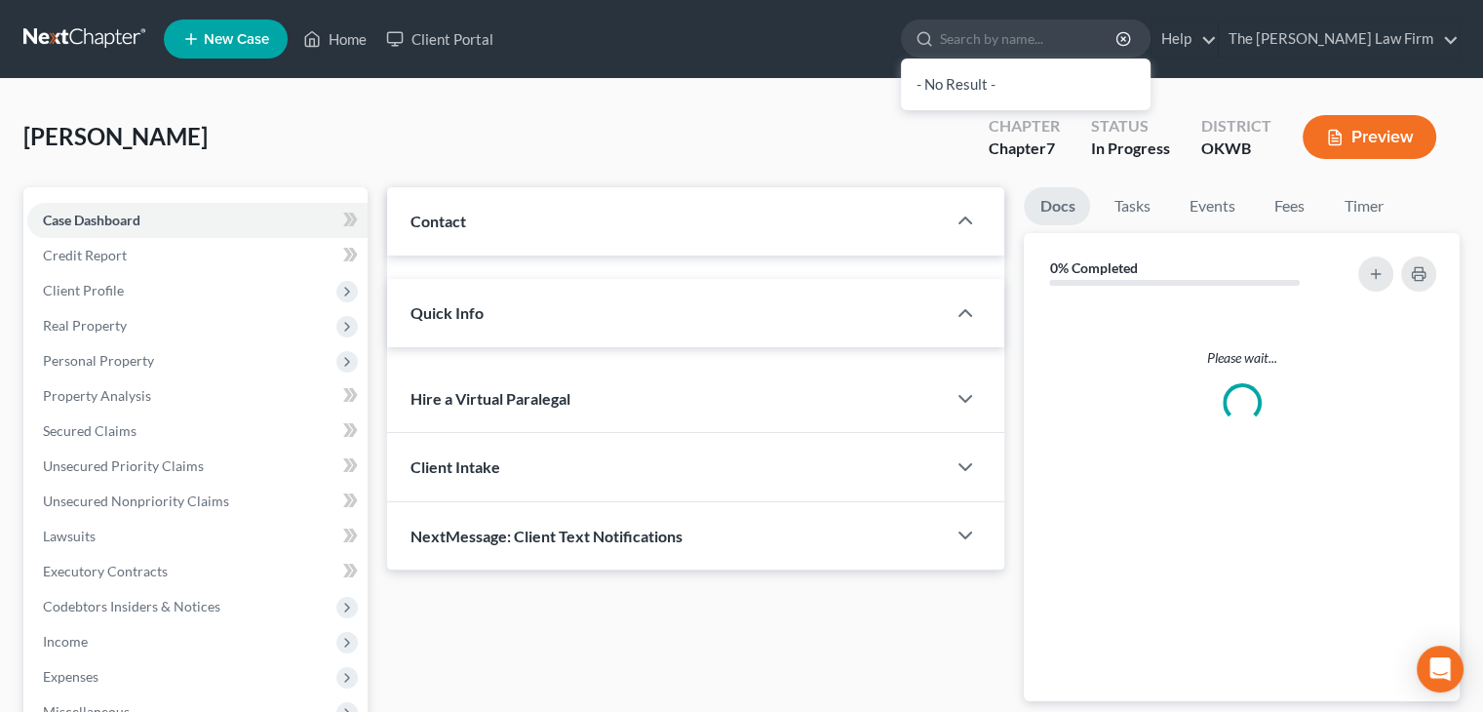
click at [1046, 563] on div "Please wait..." at bounding box center [1242, 501] width 436 height 400
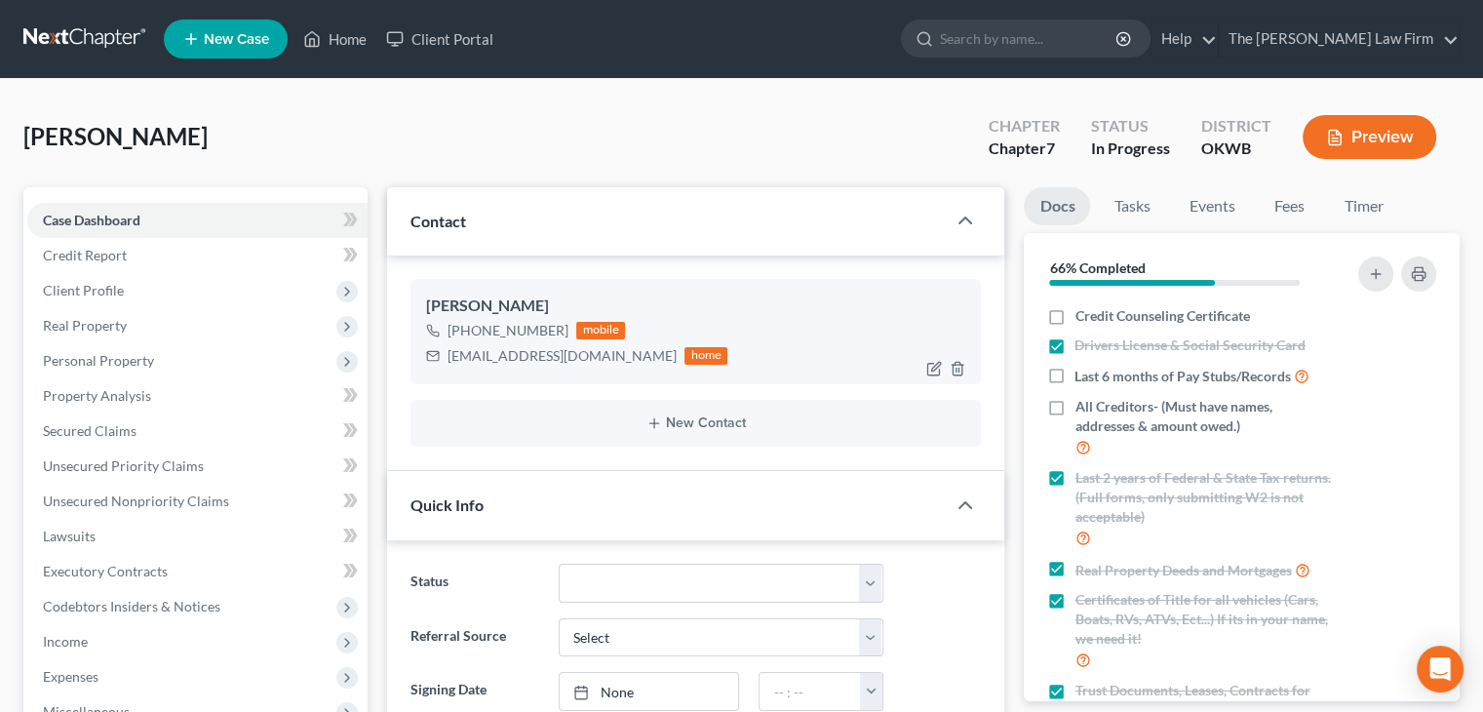
click at [544, 352] on div "courijohnson@icloud.com" at bounding box center [562, 355] width 229 height 19
copy div "courijohnson@icloud.com"
click at [1418, 278] on icon "button" at bounding box center [1419, 274] width 16 height 16
